Goal: Information Seeking & Learning: Learn about a topic

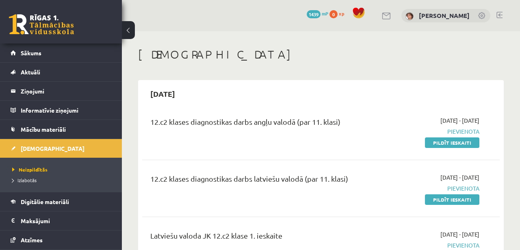
scroll to position [3535, 0]
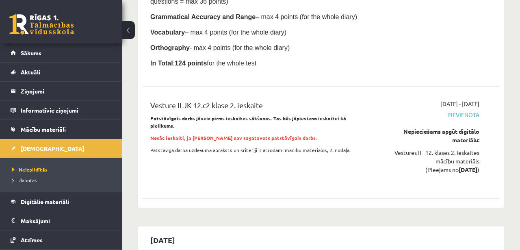
click at [40, 16] on link at bounding box center [41, 24] width 65 height 20
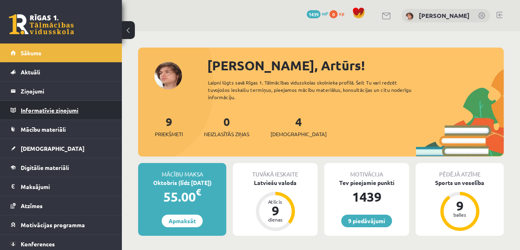
scroll to position [22, 0]
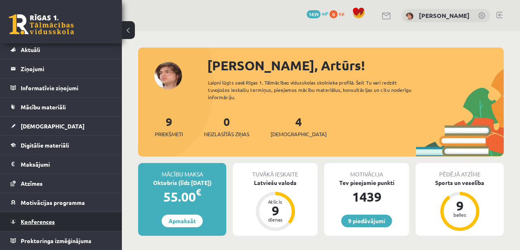
click at [41, 224] on link "Konferences" at bounding box center [61, 221] width 101 height 19
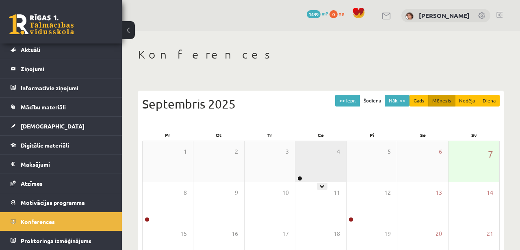
click at [307, 164] on div "4" at bounding box center [320, 161] width 50 height 41
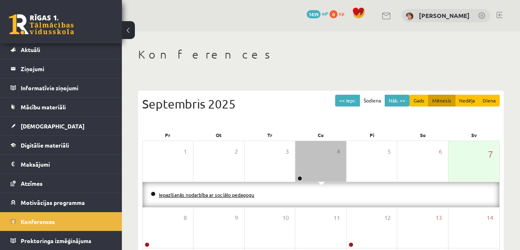
click at [219, 194] on link "Iepazīšanās nodarbība ar sociālo pedagogu" at bounding box center [206, 194] width 95 height 6
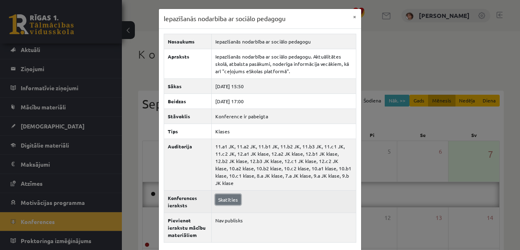
click at [230, 194] on link "Skatīties" at bounding box center [228, 199] width 26 height 11
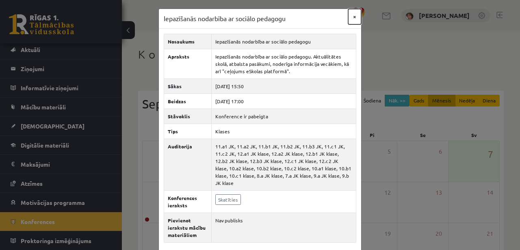
click at [356, 17] on button "×" at bounding box center [354, 16] width 13 height 15
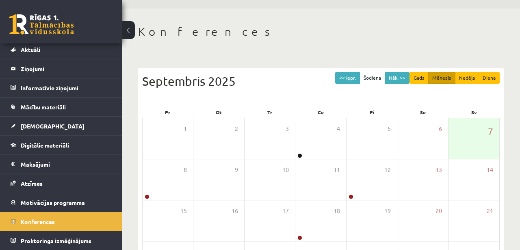
scroll to position [31, 0]
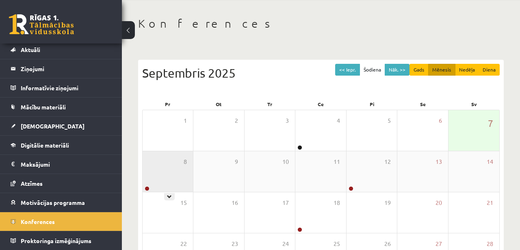
click at [166, 164] on div "8" at bounding box center [167, 171] width 50 height 41
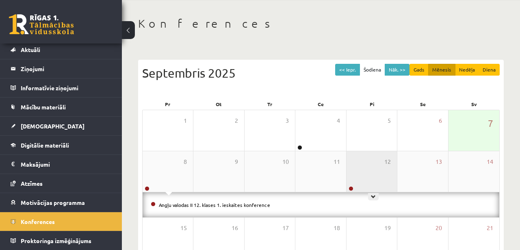
click at [363, 175] on div "12" at bounding box center [371, 171] width 50 height 41
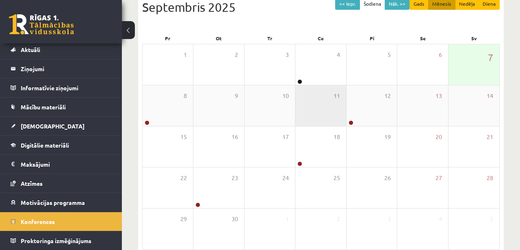
scroll to position [106, 0]
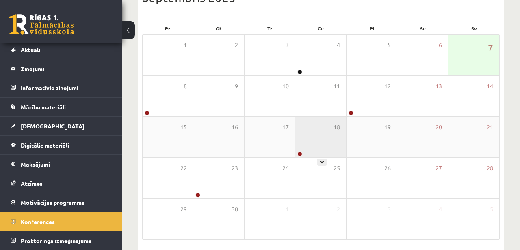
click at [324, 132] on div "18" at bounding box center [320, 137] width 50 height 41
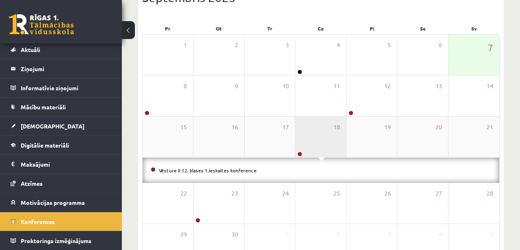
click at [323, 131] on div "18" at bounding box center [320, 137] width 50 height 41
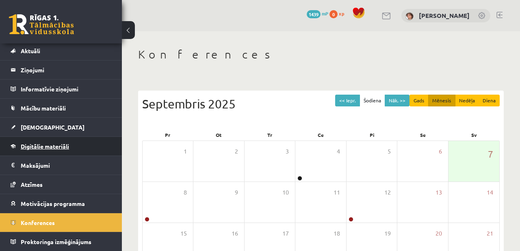
scroll to position [43, 0]
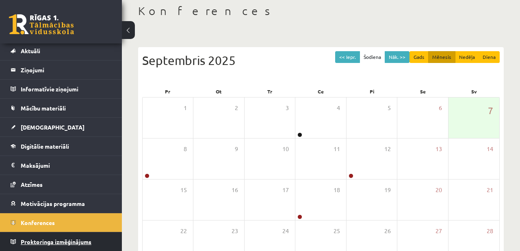
click at [35, 243] on span "Proktoringa izmēģinājums" at bounding box center [56, 241] width 71 height 7
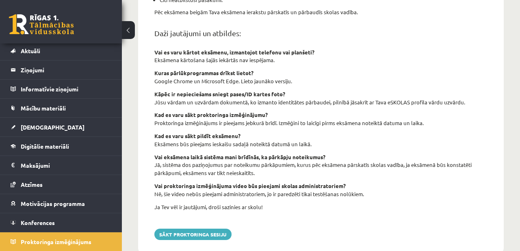
scroll to position [332, 0]
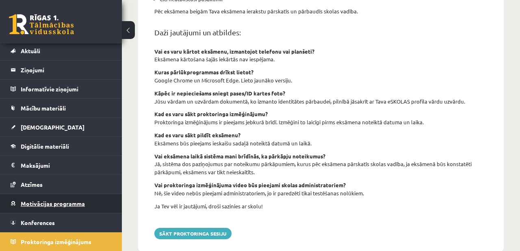
click at [55, 202] on span "Motivācijas programma" at bounding box center [53, 203] width 64 height 7
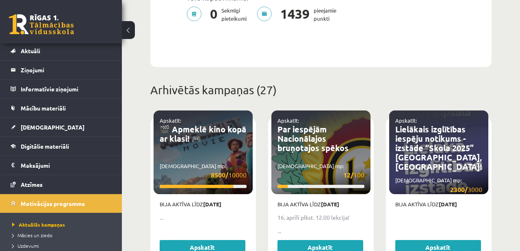
scroll to position [302, 0]
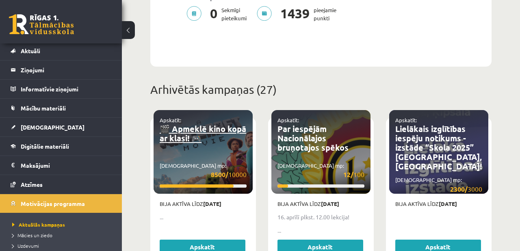
click at [183, 125] on link "🎬 Apmeklē kino kopā ar klasi! 🎮" at bounding box center [203, 133] width 86 height 20
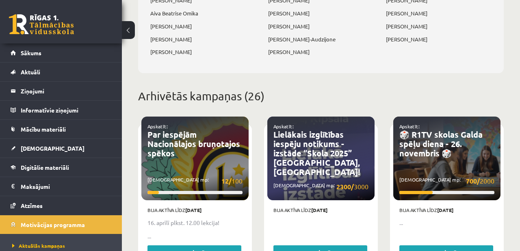
scroll to position [376, 0]
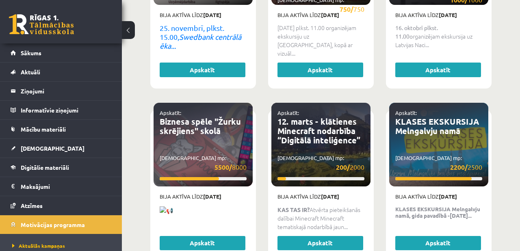
scroll to position [1036, 0]
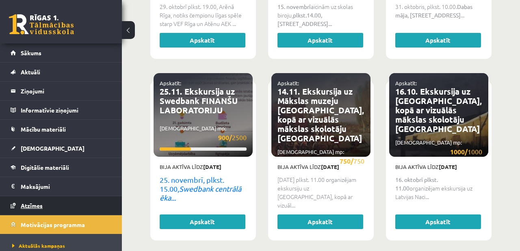
click at [52, 201] on link "Atzīmes" at bounding box center [61, 205] width 101 height 19
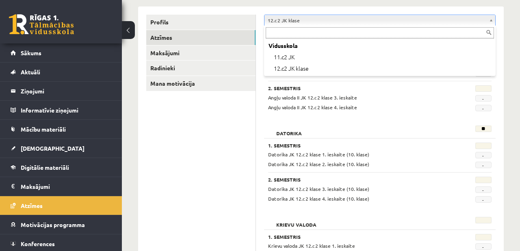
scroll to position [99, 0]
click at [303, 39] on div "Vidusskola 11.c2 JK 12.c2 JK klase" at bounding box center [379, 51] width 231 height 50
click at [312, 35] on input "text" at bounding box center [379, 33] width 228 height 11
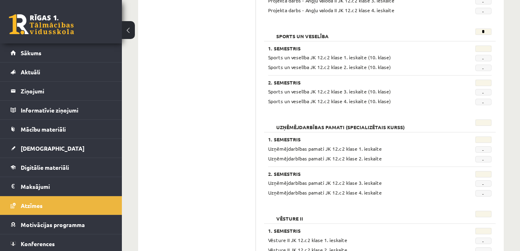
scroll to position [648, 0]
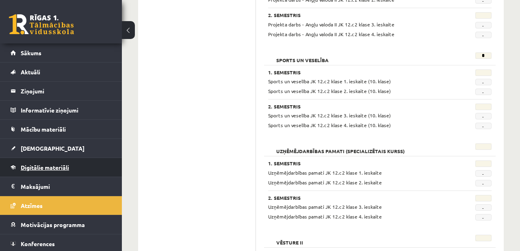
click at [48, 167] on span "Digitālie materiāli" at bounding box center [45, 167] width 48 height 7
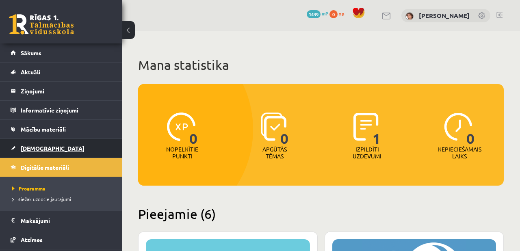
click at [35, 152] on link "[DEMOGRAPHIC_DATA]" at bounding box center [61, 148] width 101 height 19
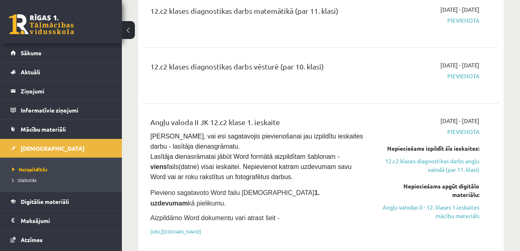
scroll to position [322, 0]
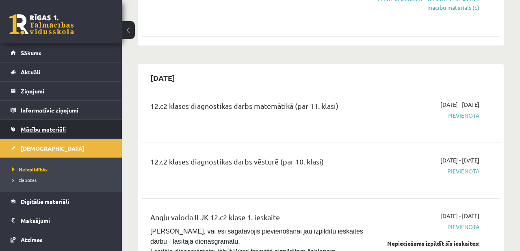
click at [86, 130] on link "Mācību materiāli" at bounding box center [61, 129] width 101 height 19
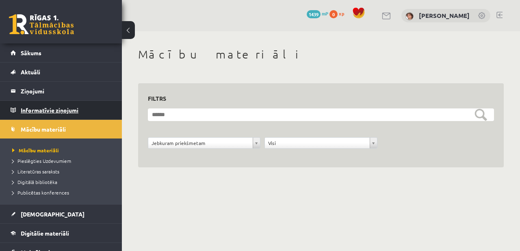
click at [65, 110] on legend "Informatīvie ziņojumi 0" at bounding box center [66, 110] width 91 height 19
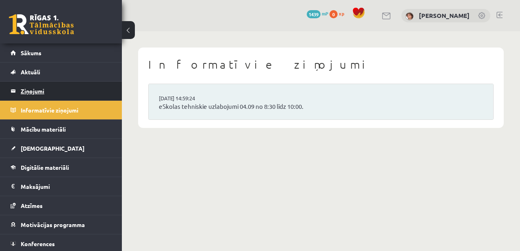
click at [76, 93] on legend "Ziņojumi 0" at bounding box center [66, 91] width 91 height 19
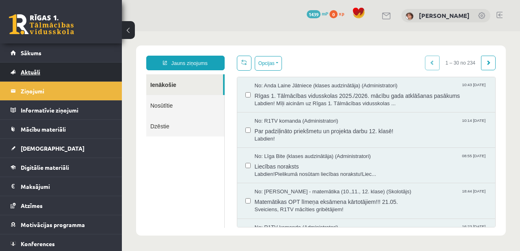
click at [66, 80] on link "Aktuāli" at bounding box center [61, 72] width 101 height 19
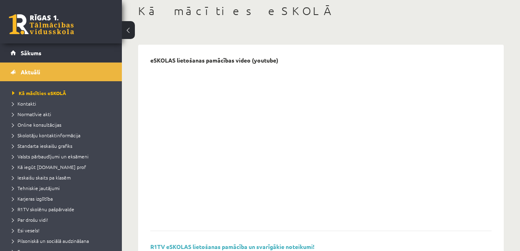
scroll to position [44, 0]
click at [20, 105] on span "Kontakti" at bounding box center [24, 103] width 24 height 6
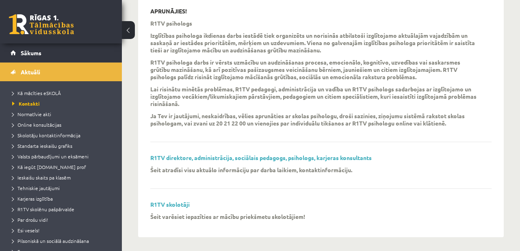
scroll to position [282, 0]
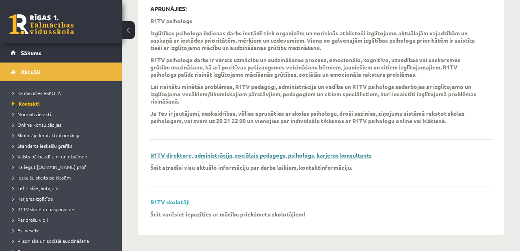
click at [257, 152] on link "R1TV direktore, administrācija, sociālais pedagogs, psihologs, karjeras konsult…" at bounding box center [260, 154] width 221 height 7
click at [168, 202] on link "R1TV skolotāji" at bounding box center [169, 201] width 39 height 7
click at [40, 116] on span "Normatīvie akti" at bounding box center [31, 114] width 39 height 6
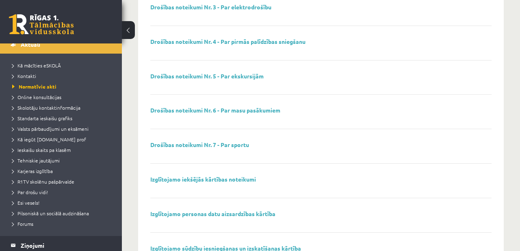
scroll to position [242, 0]
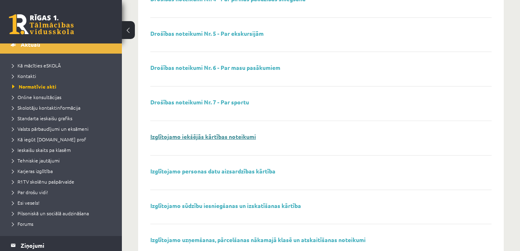
click at [212, 138] on link "Izglītojamo iekšējās kārtības noteikumi" at bounding box center [203, 136] width 106 height 7
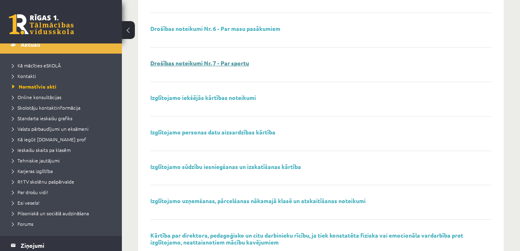
scroll to position [281, 0]
click at [234, 132] on link "Izglītojamo personas datu aizsardzības kārtība" at bounding box center [212, 132] width 125 height 7
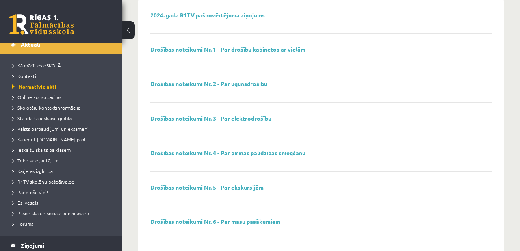
scroll to position [0, 0]
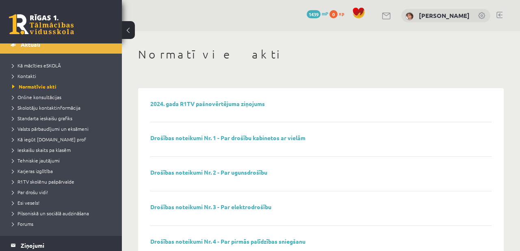
click at [421, 15] on div "[PERSON_NAME]" at bounding box center [445, 16] width 89 height 14
click at [413, 15] on img at bounding box center [409, 16] width 8 height 8
click at [49, 31] on link at bounding box center [41, 24] width 65 height 20
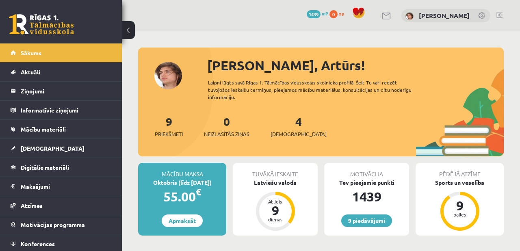
click at [483, 15] on link at bounding box center [482, 16] width 8 height 8
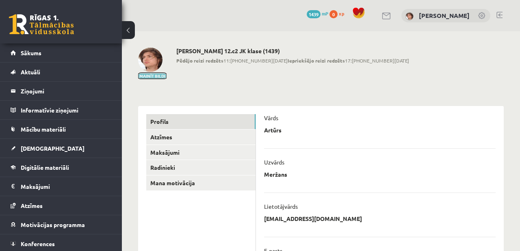
click at [158, 74] on button "Mainīt bildi" at bounding box center [152, 75] width 28 height 5
click at [150, 70] on img at bounding box center [150, 59] width 24 height 24
click at [151, 76] on button "Mainīt bildi" at bounding box center [152, 75] width 28 height 5
click at [231, 79] on div "[PERSON_NAME] 12.c2 JK klase (1439) Pēdējo reizi redzēts 11:[PHONE_NUMBER][DATE…" at bounding box center [292, 63] width 233 height 32
click at [158, 60] on img at bounding box center [150, 59] width 24 height 24
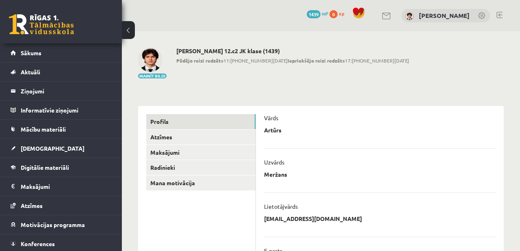
click at [278, 50] on h2 "[PERSON_NAME] 12.c2 JK klase (1439)" at bounding box center [292, 50] width 233 height 7
click at [425, 15] on link "[PERSON_NAME]" at bounding box center [444, 15] width 51 height 8
click at [29, 21] on link at bounding box center [41, 24] width 65 height 20
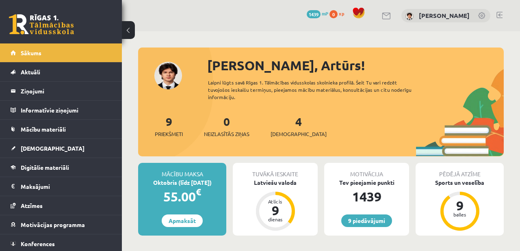
click at [170, 78] on div "Sveiks, Artūrs! Laipni lūgts savā Rīgas 1. Tālmācības vidusskolas skolnieka pro…" at bounding box center [320, 106] width 365 height 101
click at [45, 66] on link "Aktuāli" at bounding box center [61, 72] width 101 height 19
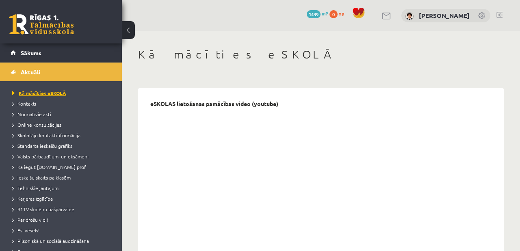
click at [36, 91] on span "Kā mācīties eSKOLĀ" at bounding box center [39, 93] width 54 height 6
click at [41, 58] on link "Sākums" at bounding box center [61, 52] width 101 height 19
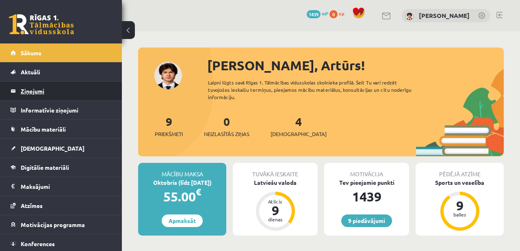
click at [51, 93] on legend "Ziņojumi 0" at bounding box center [66, 91] width 91 height 19
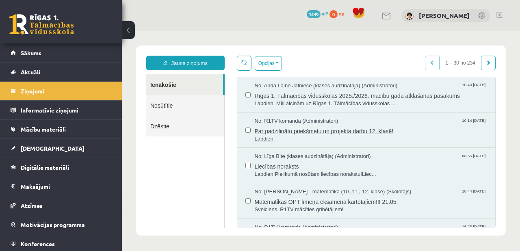
click at [276, 133] on span "Par padziļināto priekšmetu un projekta darbu 12. klasē!" at bounding box center [371, 130] width 233 height 10
click at [266, 166] on span "Liecības noraksts" at bounding box center [371, 165] width 233 height 10
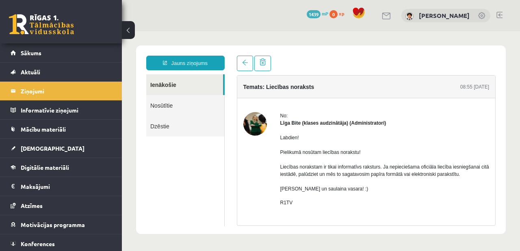
click at [260, 123] on img at bounding box center [255, 124] width 24 height 24
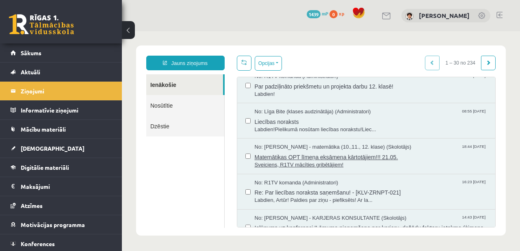
click at [274, 155] on span "Matemātikas OPT līmeņa eksāmena kārtotājiem!!! 21.05." at bounding box center [371, 156] width 233 height 10
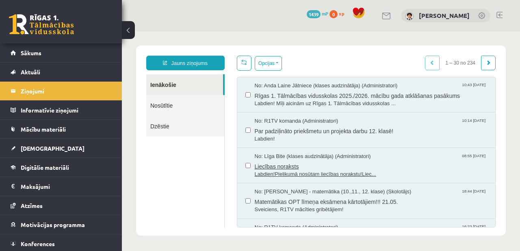
scroll to position [35, 0]
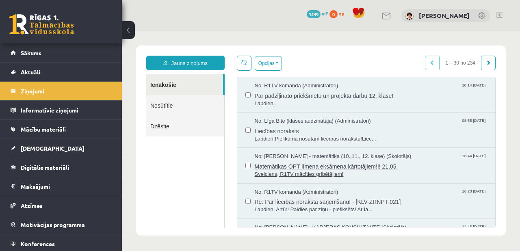
click at [279, 170] on span "Sveiciens, R1TV mācīties gribētājiem!" at bounding box center [371, 174] width 233 height 8
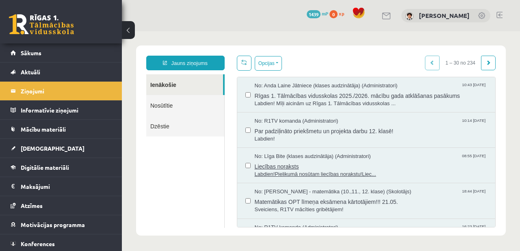
scroll to position [0, 0]
click at [313, 92] on span "Rīgas 1. Tālmācības vidusskolas 2025./2026. mācību gada atklāšanas pasākums" at bounding box center [371, 95] width 233 height 10
click at [173, 106] on link "Nosūtītie" at bounding box center [185, 105] width 78 height 21
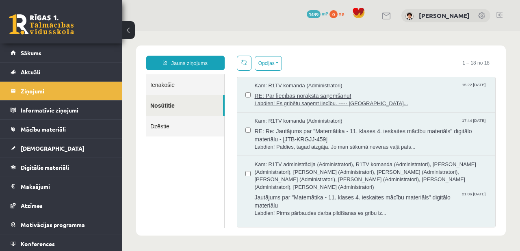
click at [314, 105] on span "Labdien! Es gribētu saņemt liecību. ----- Oriģināl..." at bounding box center [371, 104] width 233 height 8
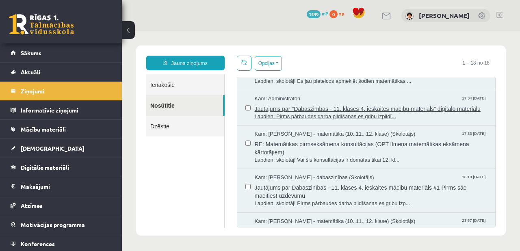
scroll to position [175, 0]
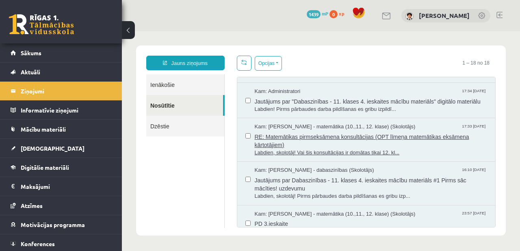
click at [280, 157] on span "Labdien, skolotāj! Vai šis konsultācijas ir domātas tikai 12. kl..." at bounding box center [371, 153] width 233 height 8
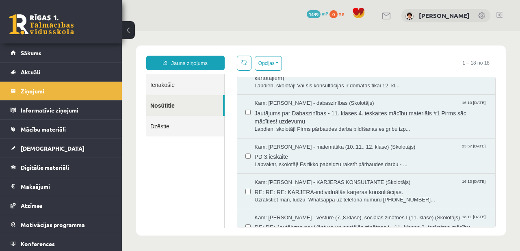
scroll to position [0, 0]
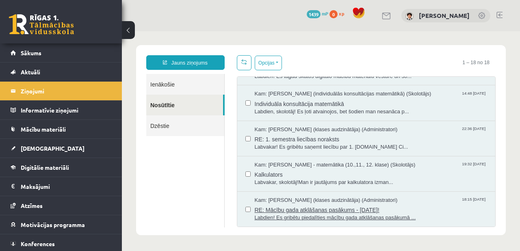
click at [335, 212] on span "RE: Mācību gada atklāšanas pasākums - 14. septembrī!" at bounding box center [371, 209] width 233 height 10
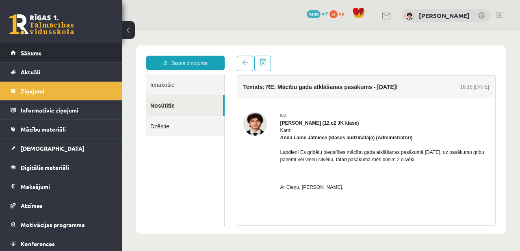
click at [28, 53] on span "Sākums" at bounding box center [31, 52] width 21 height 7
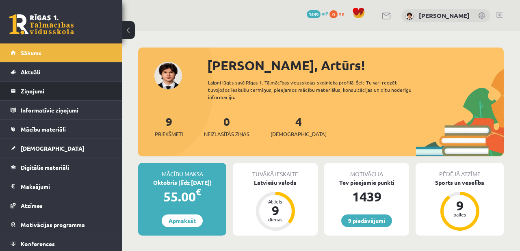
click at [40, 91] on legend "Ziņojumi 0" at bounding box center [66, 91] width 91 height 19
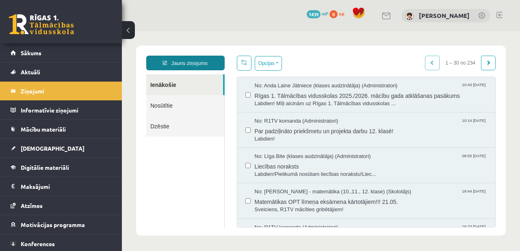
click at [191, 58] on link "Jauns ziņojums" at bounding box center [185, 63] width 78 height 15
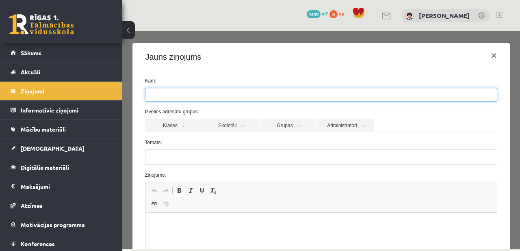
click at [190, 91] on ul at bounding box center [320, 94] width 351 height 13
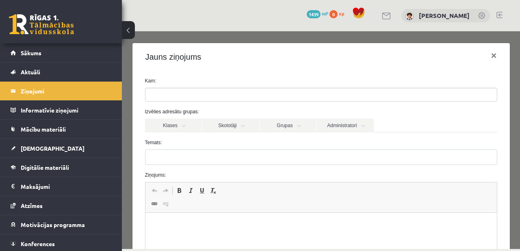
click at [183, 136] on form "Kam: Izvēlies adresātu grupas: Klases Skolotāji Grupas Administratori 12.c2 JK …" at bounding box center [321, 204] width 364 height 255
click at [243, 130] on link "Skolotāji" at bounding box center [230, 126] width 57 height 14
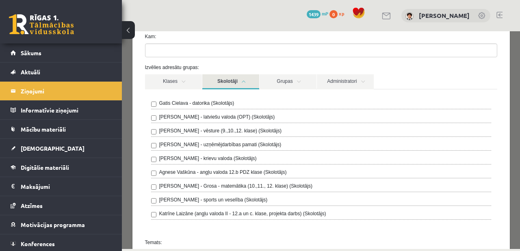
scroll to position [44, 0]
click at [194, 82] on link "Klases" at bounding box center [173, 82] width 57 height 15
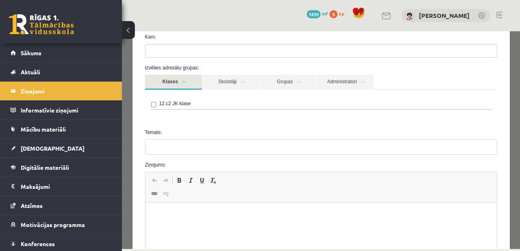
click at [194, 82] on link "Klases" at bounding box center [173, 82] width 57 height 15
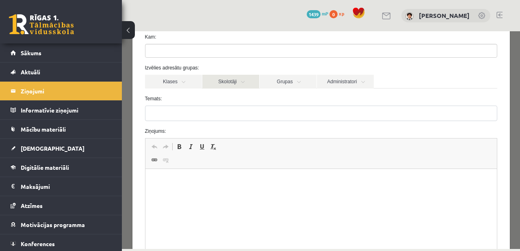
click at [233, 79] on link "Skolotāji" at bounding box center [230, 82] width 57 height 14
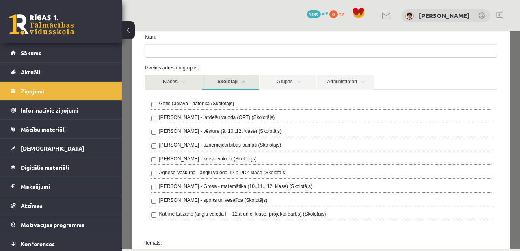
click at [181, 81] on link "Klases" at bounding box center [173, 82] width 57 height 15
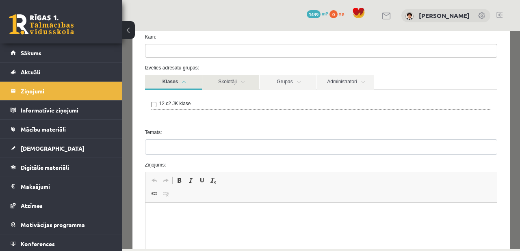
click at [233, 87] on link "Skolotāji" at bounding box center [230, 82] width 57 height 15
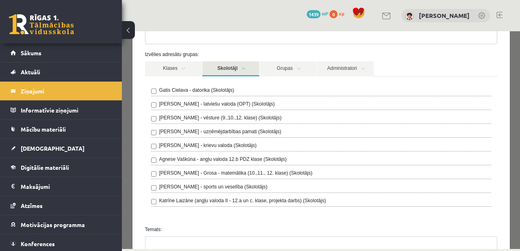
scroll to position [58, 0]
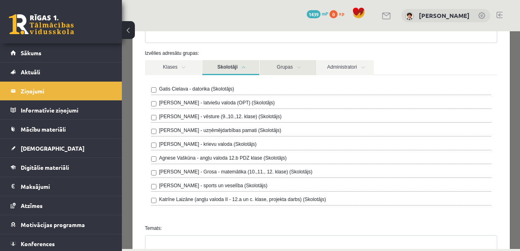
click at [278, 67] on link "Grupas" at bounding box center [287, 67] width 57 height 15
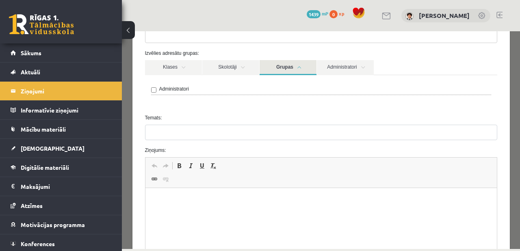
click at [278, 67] on link "Grupas" at bounding box center [287, 67] width 57 height 15
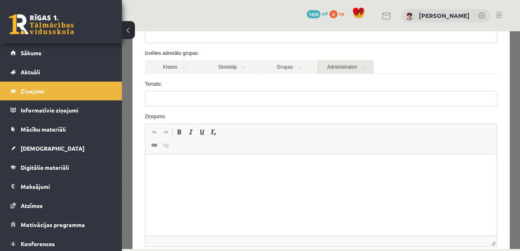
click at [319, 69] on link "Administratori" at bounding box center [345, 67] width 57 height 14
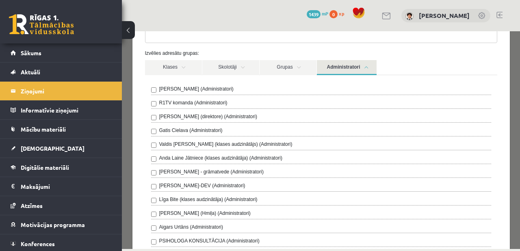
click at [346, 72] on link "Administratori" at bounding box center [347, 67] width 60 height 15
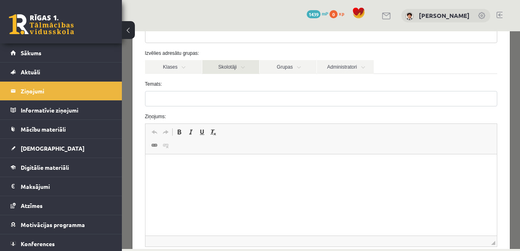
click at [246, 71] on link "Skolotāji" at bounding box center [230, 67] width 57 height 14
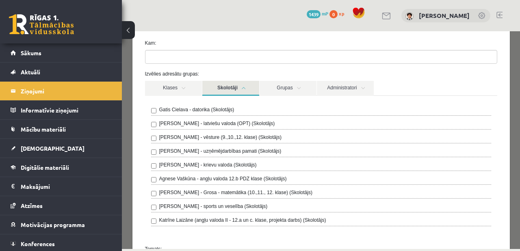
scroll to position [0, 0]
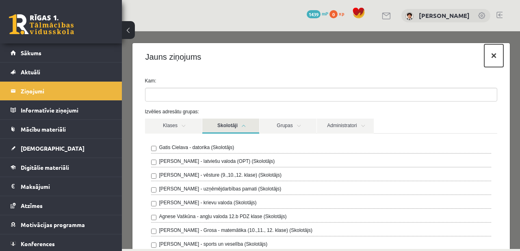
click at [490, 55] on button "×" at bounding box center [493, 55] width 19 height 23
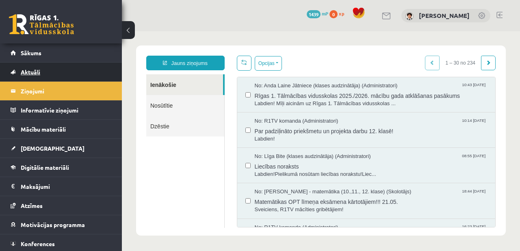
click at [36, 76] on link "Aktuāli" at bounding box center [61, 72] width 101 height 19
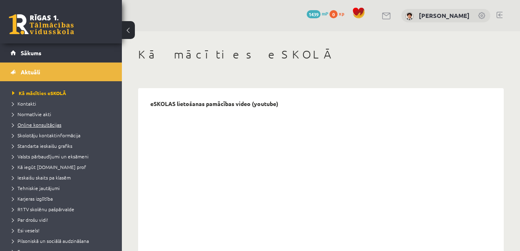
click at [43, 126] on span "Online konsultācijas" at bounding box center [36, 124] width 49 height 6
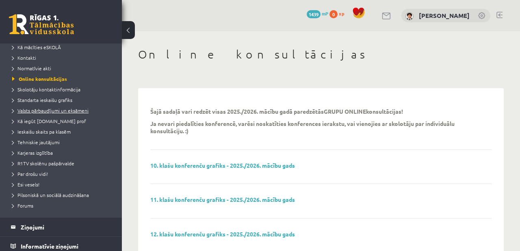
scroll to position [9, 0]
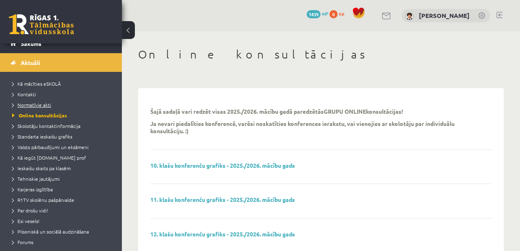
click at [35, 104] on span "Normatīvie akti" at bounding box center [31, 104] width 39 height 6
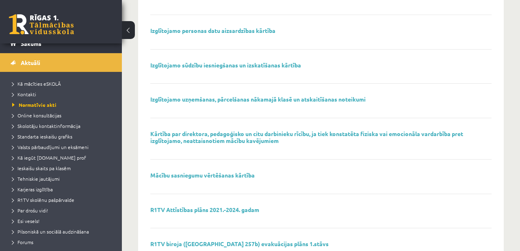
scroll to position [390, 0]
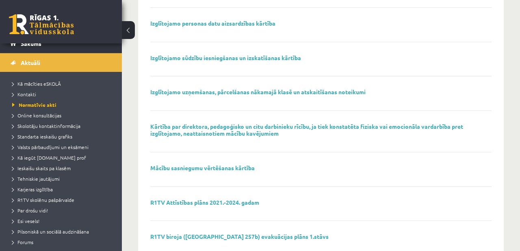
click at [289, 98] on div "Izglītojamo uzņemšanas, pārcelšanas nākamajā klasē un atskaitīšanas noteikumi" at bounding box center [320, 99] width 341 height 22
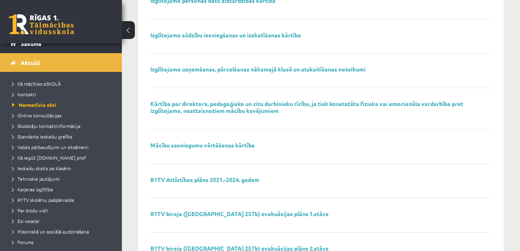
scroll to position [416, 0]
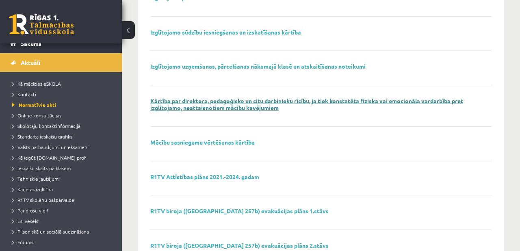
click at [232, 110] on link "Kārtība par direktora, pedagoģisko un citu darbinieku rīcību, ja tiek konstatēt…" at bounding box center [306, 104] width 313 height 14
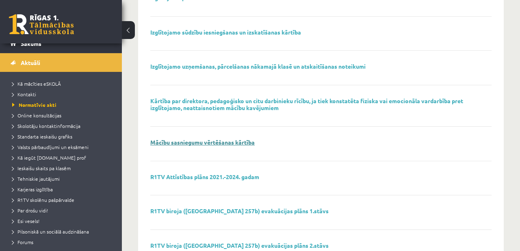
scroll to position [432, 0]
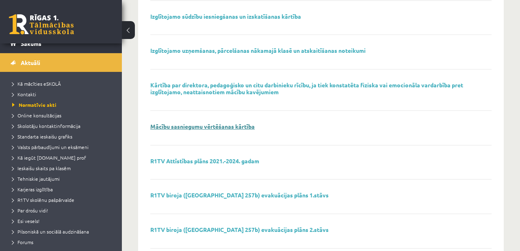
click at [224, 129] on link "Mācību sasniegumu vērtēšanas kārtība" at bounding box center [202, 126] width 104 height 7
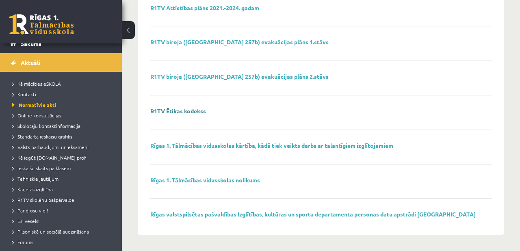
scroll to position [585, 0]
click at [316, 146] on link "Rīgas 1. Tālmācības vidusskolas kārtība, kādā tiek veikts darbs ar talantīgiem …" at bounding box center [271, 145] width 243 height 7
click at [250, 182] on link "Rīgas 1. Tālmācības vidusskolas nolikums" at bounding box center [205, 179] width 110 height 7
click at [52, 117] on span "Online konsultācijas" at bounding box center [36, 115] width 49 height 6
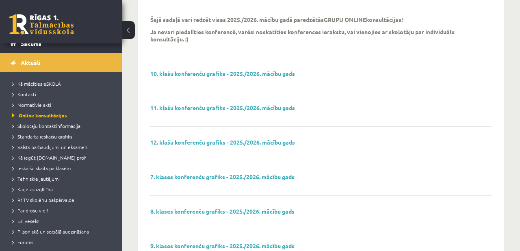
scroll to position [97, 0]
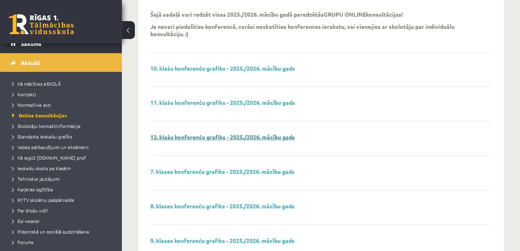
click at [243, 139] on link "12. klašu konferenču grafiks - 2025./2026. mācību gads" at bounding box center [222, 136] width 145 height 7
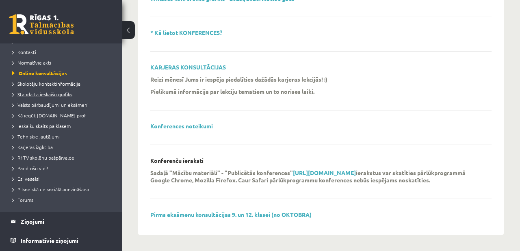
scroll to position [51, 0]
click at [198, 213] on link "Pirms eksāmenu konsultācijas 9. un 12. klasei (no OKTOBRA)" at bounding box center [230, 214] width 161 height 7
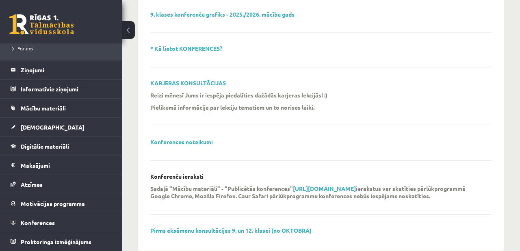
scroll to position [325, 0]
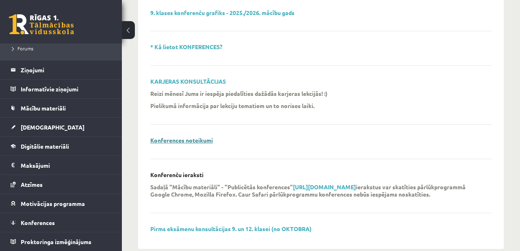
click at [186, 140] on link "Konferences noteikumi" at bounding box center [181, 139] width 63 height 7
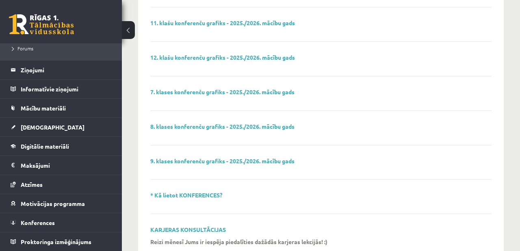
scroll to position [176, 0]
click at [180, 93] on link "7. klases konferenču grafiks - 2025./2026. mācību gads" at bounding box center [222, 91] width 144 height 7
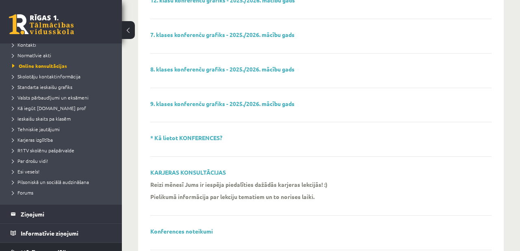
scroll to position [58, 0]
click at [61, 79] on span "Skolotāju kontaktinformācija" at bounding box center [46, 76] width 68 height 6
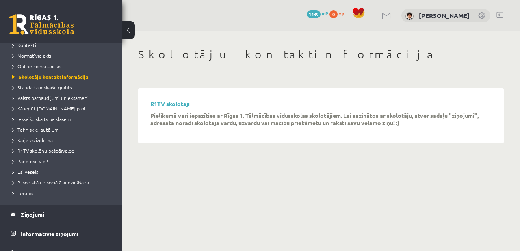
click at [170, 99] on div "R1TV skolotāji Pielikumā vari iepazīties ar Rīgas 1. Tālmācības vidusskolas sko…" at bounding box center [320, 115] width 357 height 47
click at [168, 106] on link "R1TV skolotāji" at bounding box center [169, 103] width 39 height 7
click at [60, 88] on span "Standarta ieskaišu grafiks" at bounding box center [42, 87] width 60 height 6
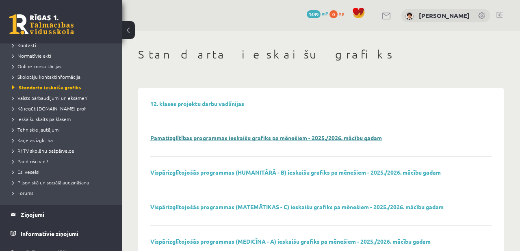
scroll to position [27, 0]
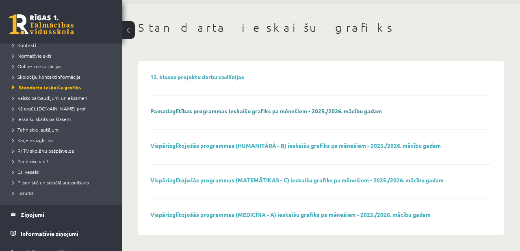
click at [277, 110] on link "Pamatizglītības programmas ieskaišu grafiks pa mēnešiem - 2025./2026. mācību ga…" at bounding box center [265, 110] width 231 height 7
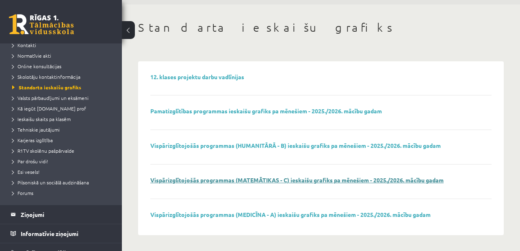
click at [328, 180] on link "Vispārizglītojošās programmas (MATEMĀTIKAS - C) ieskaišu grafiks pa mēnešiem - …" at bounding box center [296, 179] width 293 height 7
click at [250, 210] on div "12. klases projektu darbu vadlīnijas Pamatizglītības programmas ieskaišu grafik…" at bounding box center [320, 147] width 341 height 149
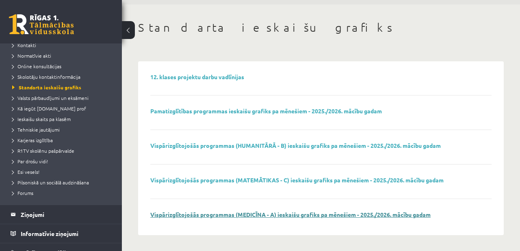
click at [249, 216] on link "Vispārizglītojošās programmas (MEDICĪNA - A) ieskaišu grafiks pa mēnešiem - 202…" at bounding box center [290, 214] width 280 height 7
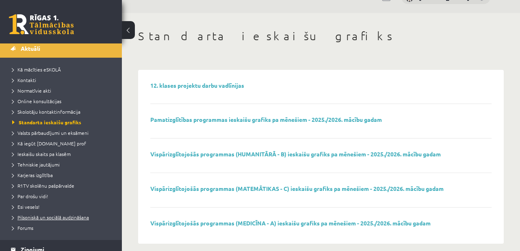
scroll to position [24, 0]
click at [60, 132] on span "Valsts pārbaudījumi un eksāmeni" at bounding box center [50, 132] width 76 height 6
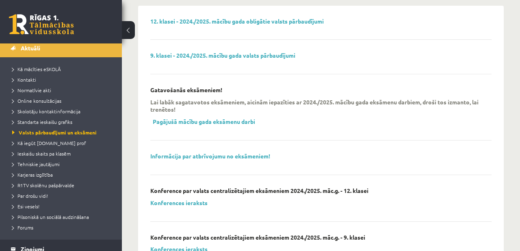
scroll to position [80, 0]
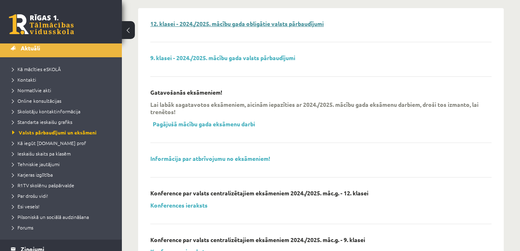
click at [250, 25] on link "12. klasei - 2024./2025. mācību gada obligātie valsts pārbaudījumi" at bounding box center [236, 23] width 173 height 7
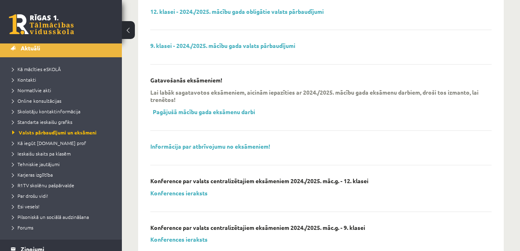
scroll to position [91, 0]
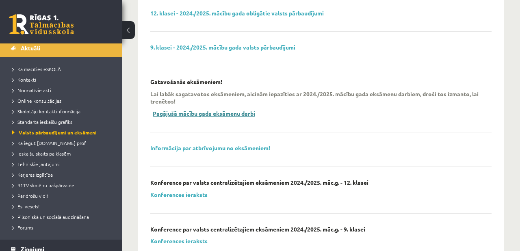
click at [196, 114] on link "Pagājušā mācību gada eksāmenu darbi" at bounding box center [204, 113] width 102 height 7
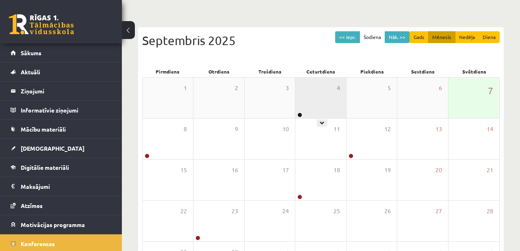
scroll to position [83, 0]
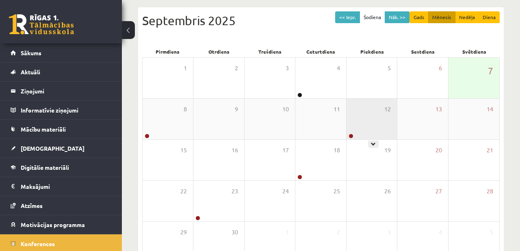
click at [363, 104] on div "12" at bounding box center [371, 119] width 50 height 41
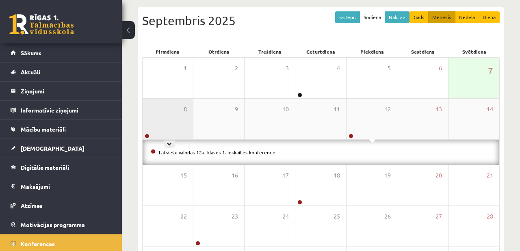
click at [185, 126] on div "8" at bounding box center [167, 119] width 50 height 41
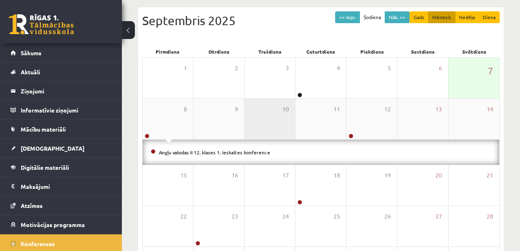
scroll to position [124, 0]
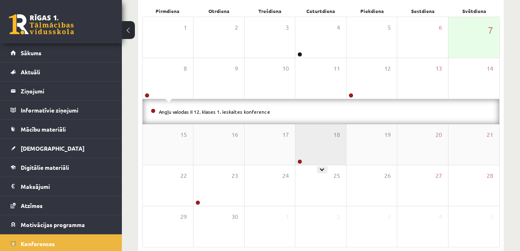
click at [319, 157] on div "18" at bounding box center [320, 144] width 50 height 41
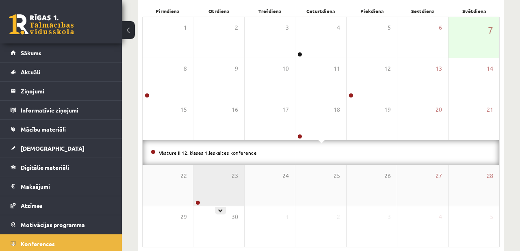
click at [217, 168] on div "23" at bounding box center [218, 185] width 50 height 41
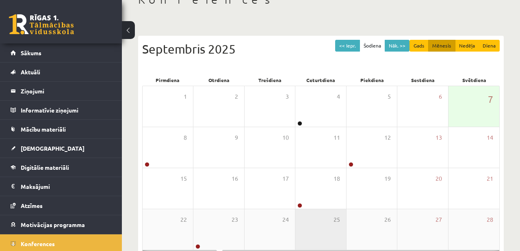
scroll to position [0, 0]
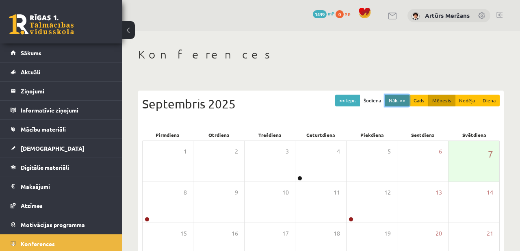
click at [400, 99] on button "Nāk. >>" at bounding box center [396, 101] width 25 height 12
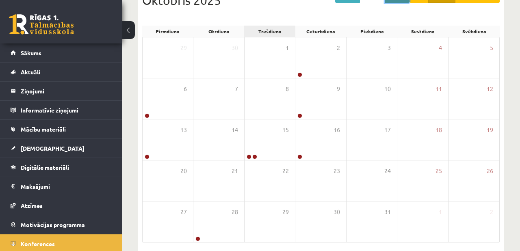
scroll to position [84, 0]
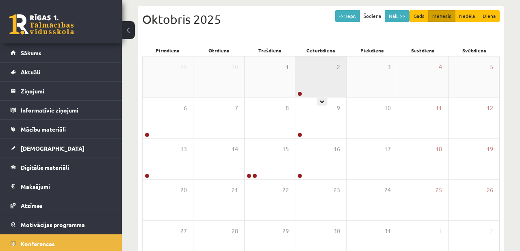
click at [327, 86] on div "2" at bounding box center [320, 76] width 50 height 41
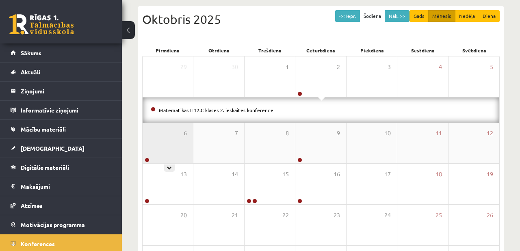
click at [168, 145] on div "6" at bounding box center [167, 143] width 50 height 41
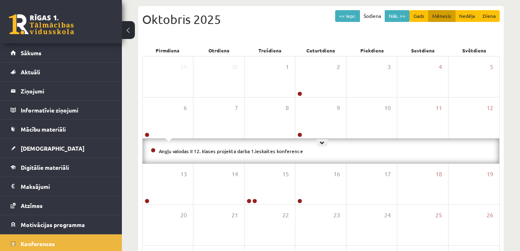
click at [313, 129] on div "9" at bounding box center [320, 117] width 50 height 41
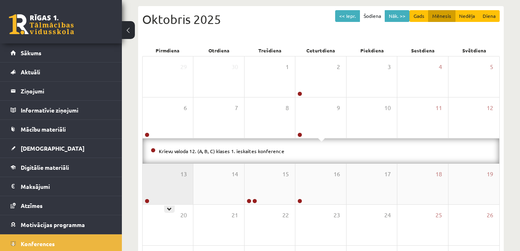
click at [159, 184] on div "13" at bounding box center [167, 184] width 50 height 41
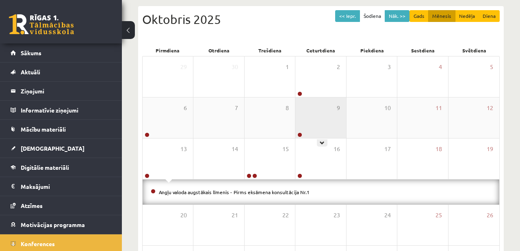
click at [305, 116] on div "9" at bounding box center [320, 117] width 50 height 41
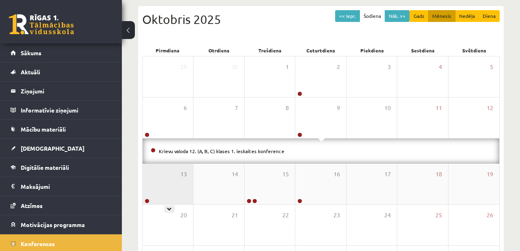
click at [187, 178] on div "13" at bounding box center [167, 184] width 50 height 41
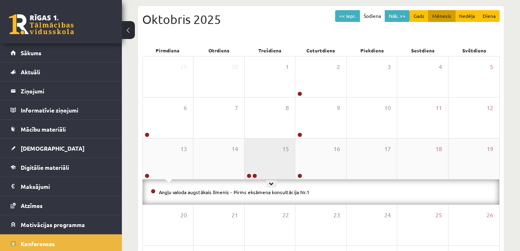
click at [266, 166] on div "15" at bounding box center [269, 158] width 50 height 41
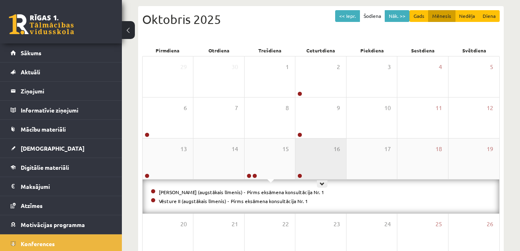
click at [313, 160] on div "16" at bounding box center [320, 158] width 50 height 41
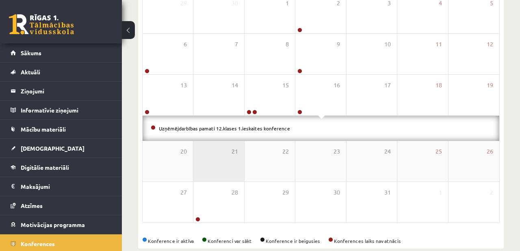
scroll to position [149, 0]
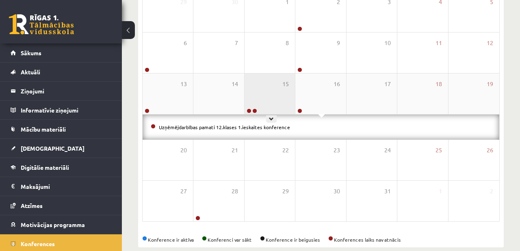
click at [270, 110] on div "15" at bounding box center [269, 93] width 50 height 41
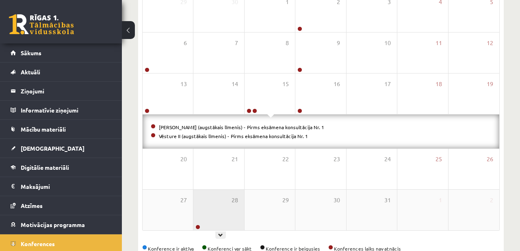
click at [209, 205] on div "28" at bounding box center [218, 210] width 50 height 41
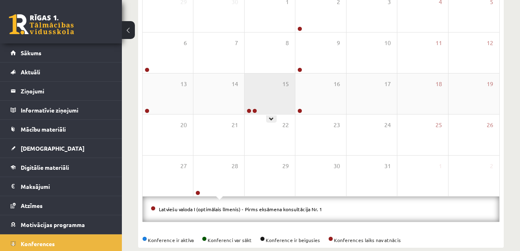
click at [251, 97] on div "15" at bounding box center [269, 93] width 50 height 41
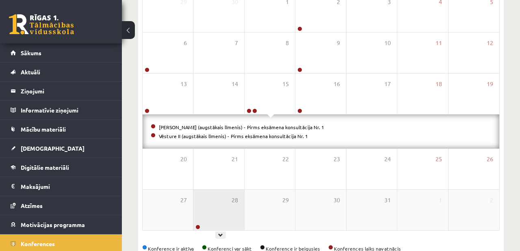
click at [222, 196] on div "28" at bounding box center [218, 210] width 50 height 41
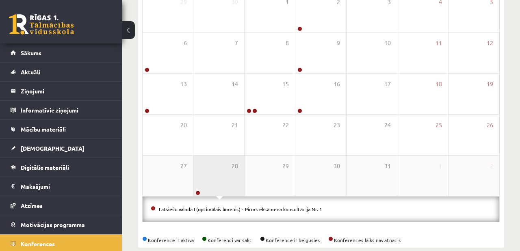
click at [218, 173] on div "28" at bounding box center [218, 175] width 50 height 41
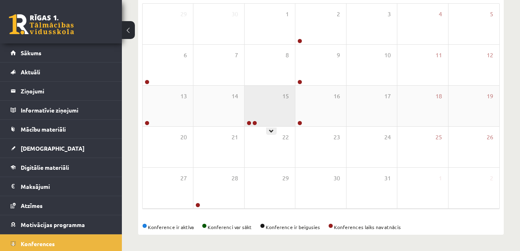
click at [258, 98] on div "15" at bounding box center [269, 106] width 50 height 41
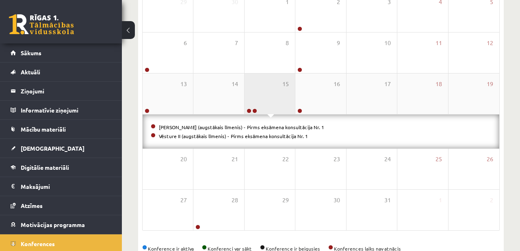
click at [269, 95] on div "15" at bounding box center [269, 93] width 50 height 41
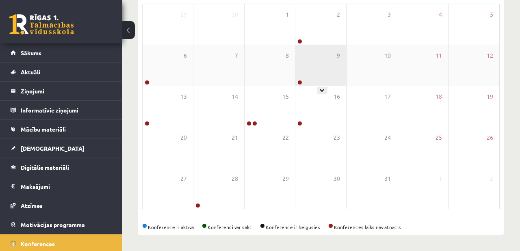
click at [325, 54] on div "9" at bounding box center [320, 65] width 50 height 41
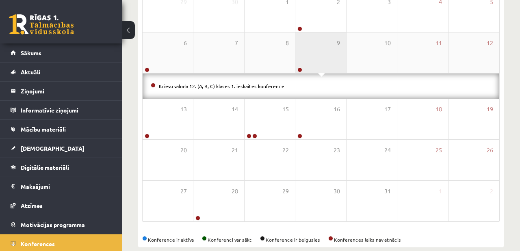
click at [325, 43] on div "9" at bounding box center [320, 52] width 50 height 41
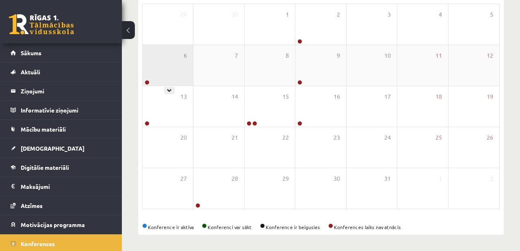
click at [188, 58] on div "6" at bounding box center [167, 65] width 50 height 41
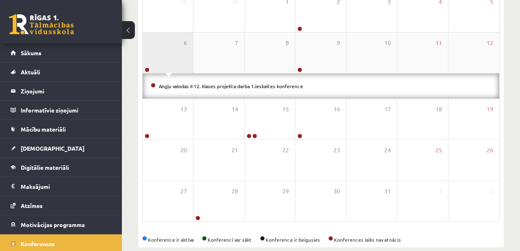
click at [184, 59] on div "6" at bounding box center [167, 52] width 50 height 41
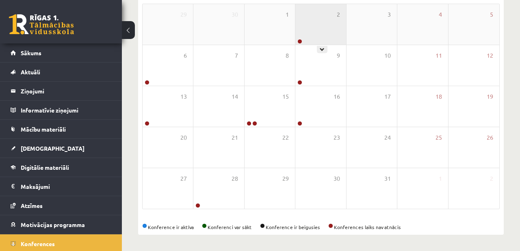
click at [321, 18] on div "2" at bounding box center [320, 24] width 50 height 41
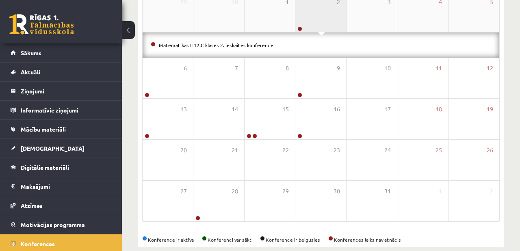
click at [314, 9] on div "2" at bounding box center [320, 11] width 50 height 41
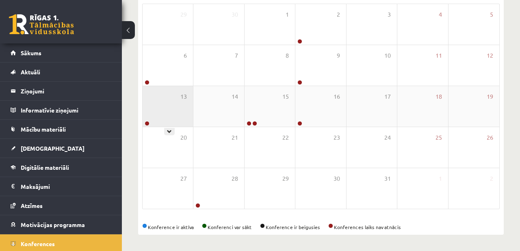
click at [180, 102] on div "13" at bounding box center [167, 106] width 50 height 41
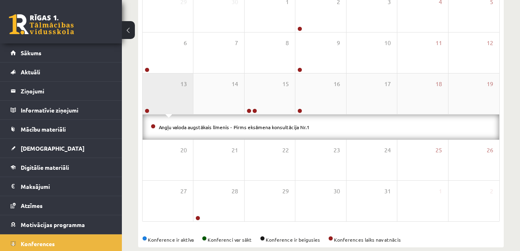
click at [175, 98] on div "13" at bounding box center [167, 93] width 50 height 41
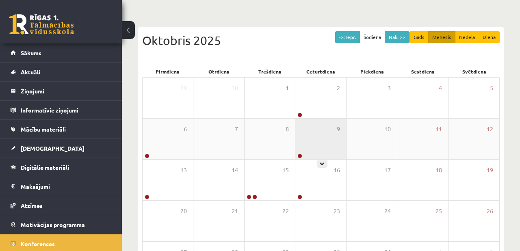
scroll to position [38, 0]
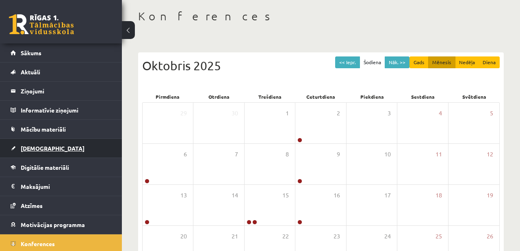
click at [34, 145] on span "[DEMOGRAPHIC_DATA]" at bounding box center [53, 148] width 64 height 7
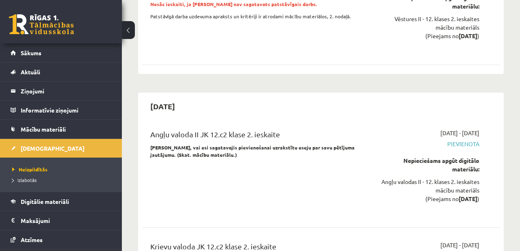
scroll to position [3673, 0]
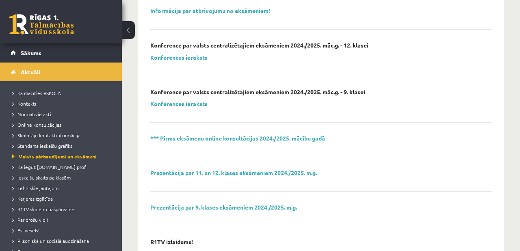
scroll to position [229, 0]
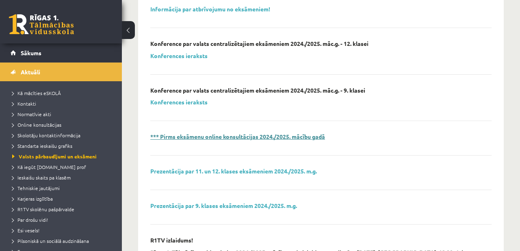
click at [234, 138] on link "*** Pirms eksāmenu online konsultācijas 2024./2025. mācību gadā" at bounding box center [237, 136] width 175 height 7
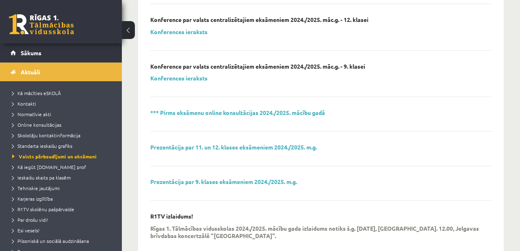
scroll to position [253, 0]
click at [253, 151] on div "Prezentācija par 11. un 12. klases eksāmeniem 2024./2025. m.g." at bounding box center [320, 155] width 341 height 22
click at [254, 151] on div "Prezentācija par 11. un 12. klases eksāmeniem 2024./2025. m.g." at bounding box center [320, 155] width 341 height 22
click at [259, 149] on link "Prezentācija par 11. un 12. klases eksāmeniem 2024./2025. m.g." at bounding box center [233, 147] width 166 height 7
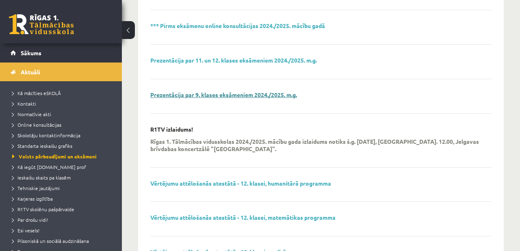
scroll to position [378, 0]
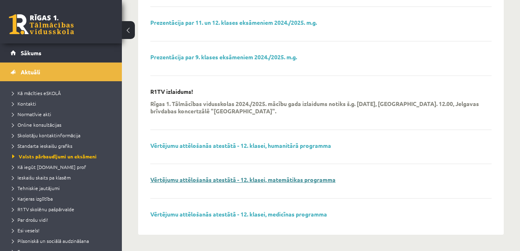
click at [260, 178] on link "Vērtējumu attēlošanās atestātā - 12. klasei, matemātikas programma" at bounding box center [242, 179] width 185 height 7
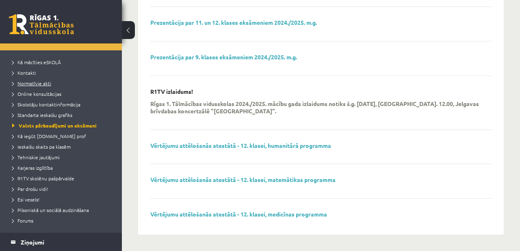
scroll to position [31, 0]
click at [50, 133] on span "Kā iegūt [DOMAIN_NAME] prof" at bounding box center [49, 135] width 74 height 6
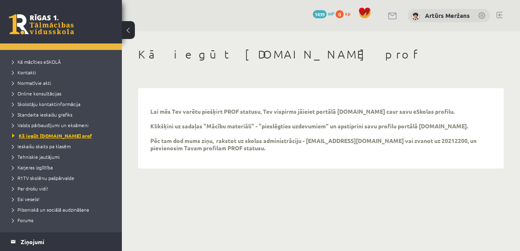
scroll to position [39, 0]
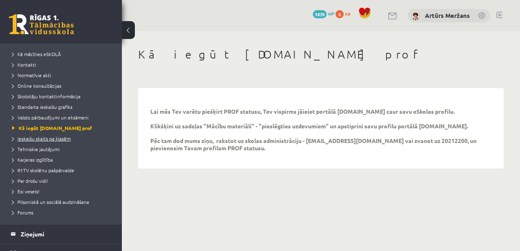
click at [40, 140] on span "Ieskaišu skaits pa klasēm" at bounding box center [41, 138] width 58 height 6
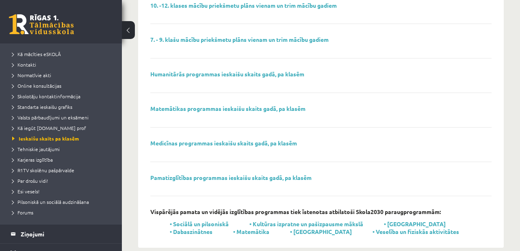
scroll to position [111, 0]
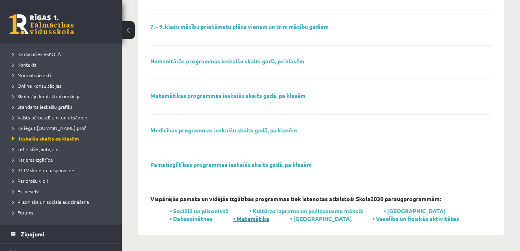
click at [233, 219] on link "• Matemātika" at bounding box center [251, 218] width 36 height 7
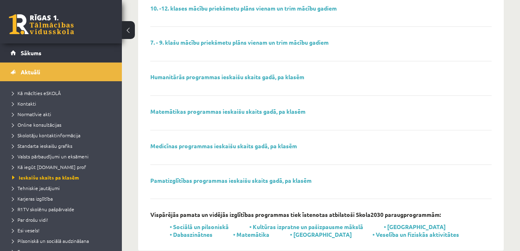
scroll to position [97, 0]
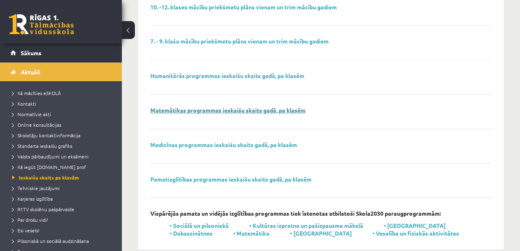
click at [252, 110] on link "Matemātikas programmas ieskaišu skaits gadā, pa klasēm" at bounding box center [227, 109] width 155 height 7
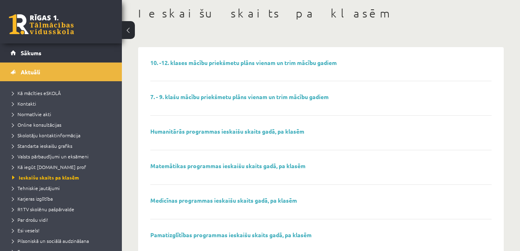
scroll to position [41, 0]
click at [207, 64] on link "10. -12. klases mācību priekšmetu plāns vienam un trim mācību gadiem" at bounding box center [243, 62] width 186 height 7
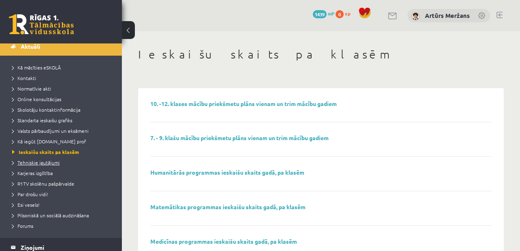
scroll to position [35, 0]
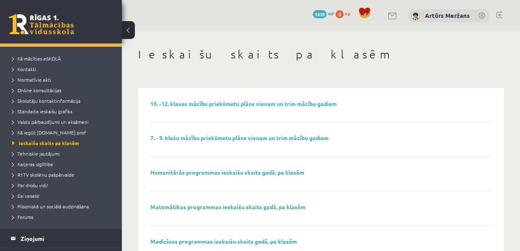
click at [42, 149] on li "Tehniskie jautājumi" at bounding box center [62, 153] width 101 height 11
click at [41, 151] on span "Tehniskie jautājumi" at bounding box center [38, 153] width 53 height 6
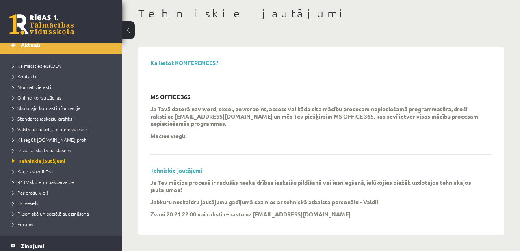
scroll to position [29, 0]
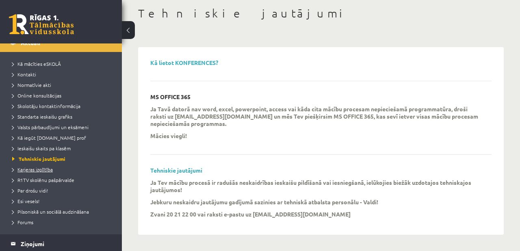
click at [41, 167] on span "Karjeras izglītība" at bounding box center [32, 169] width 41 height 6
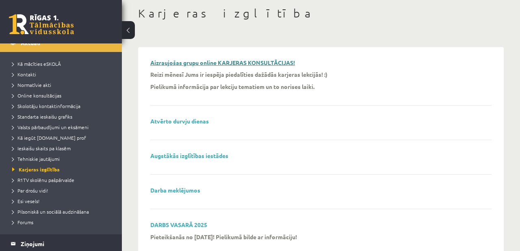
click at [226, 63] on link "Aizraujošas grupu online KARJERAS KONSULTĀCIJAS!" at bounding box center [222, 62] width 145 height 7
click at [186, 121] on link "Atvērto durvju dienas" at bounding box center [179, 120] width 58 height 7
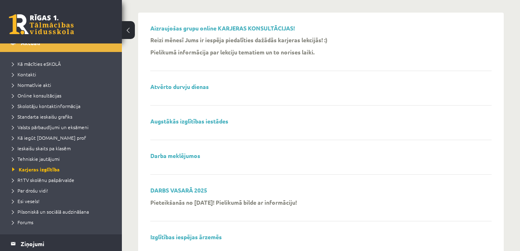
scroll to position [78, 0]
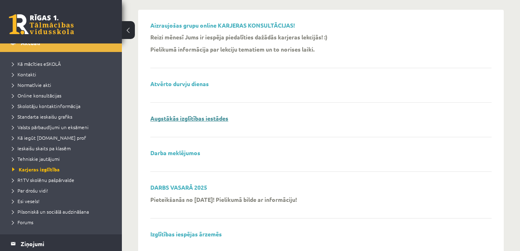
click at [205, 118] on link "Augstākās izglītības iestādes" at bounding box center [189, 117] width 78 height 7
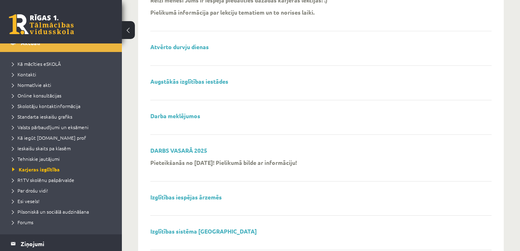
scroll to position [117, 0]
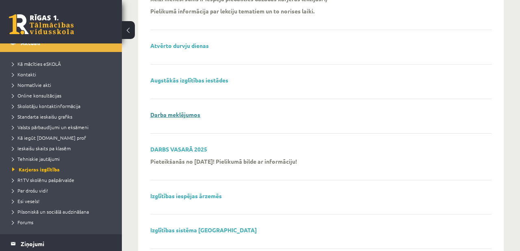
click at [194, 112] on link "Darba meklējumos" at bounding box center [175, 114] width 50 height 7
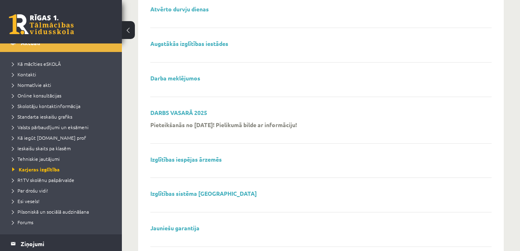
scroll to position [175, 0]
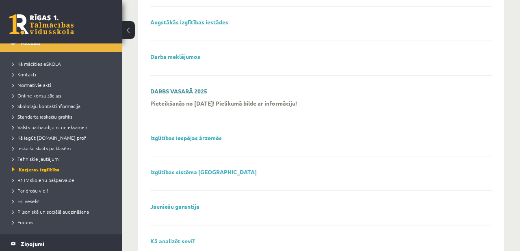
click at [179, 89] on link "DARBS VASARĀ 2025" at bounding box center [178, 90] width 57 height 7
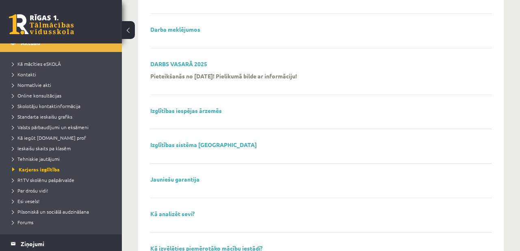
scroll to position [201, 0]
click at [179, 108] on link "Izglītības iespējas ārzemēs" at bounding box center [185, 111] width 71 height 7
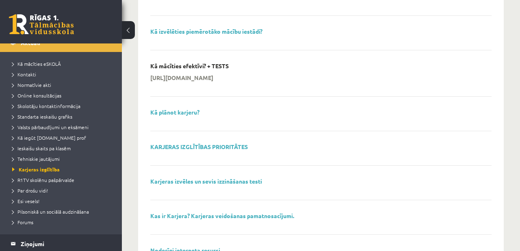
scroll to position [439, 0]
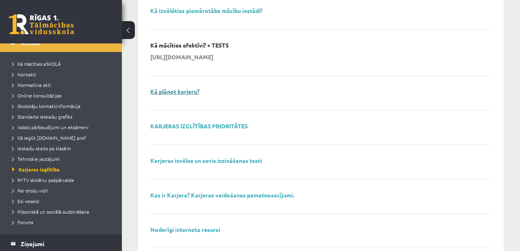
click at [191, 92] on link "Kā plānot karjeru?" at bounding box center [174, 91] width 49 height 7
